Goal: Task Accomplishment & Management: Use online tool/utility

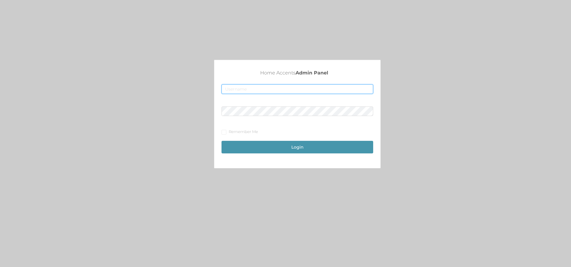
click at [245, 89] on input "text" at bounding box center [297, 89] width 152 height 10
type input "[EMAIL_ADDRESS][DOMAIN_NAME]"
click at [225, 131] on input "Remember Me" at bounding box center [223, 132] width 4 height 4
checkbox input "true"
click at [305, 146] on button "Login" at bounding box center [297, 147] width 152 height 13
